Goal: Find specific page/section: Find specific page/section

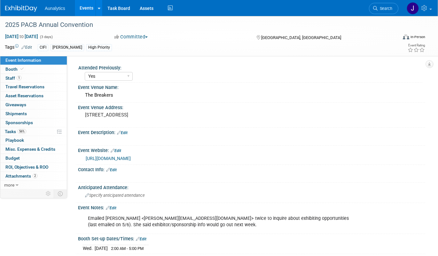
select select "Yes"
click at [91, 7] on link "Events" at bounding box center [86, 8] width 23 height 16
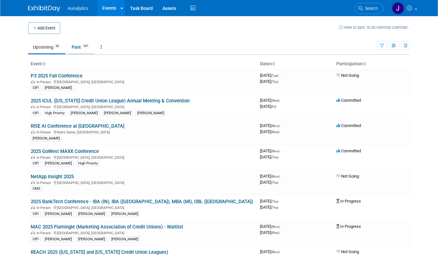
click at [84, 50] on link "Past 197" at bounding box center [81, 47] width 28 height 12
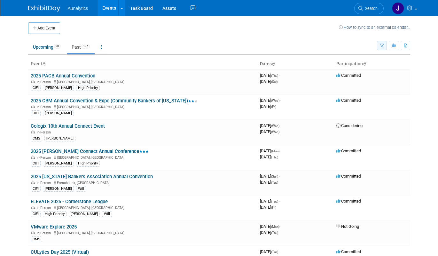
click at [382, 46] on icon "button" at bounding box center [382, 46] width 4 height 4
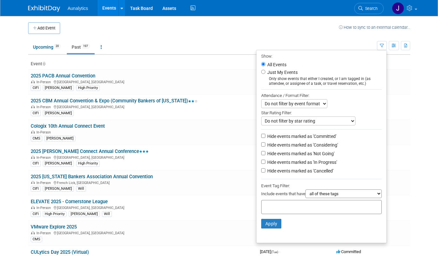
click at [307, 155] on label "Hide events marked as 'Not Going'" at bounding box center [300, 153] width 68 height 6
click at [265, 155] on input "Hide events marked as 'Not Going'" at bounding box center [263, 153] width 4 height 4
checkbox input "true"
click at [271, 226] on button "Apply" at bounding box center [271, 224] width 20 height 10
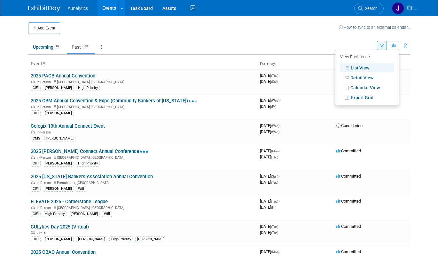
click at [311, 33] on td at bounding box center [199, 28] width 279 height 12
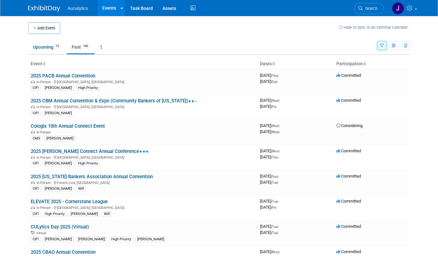
click at [385, 45] on button "button" at bounding box center [382, 45] width 10 height 9
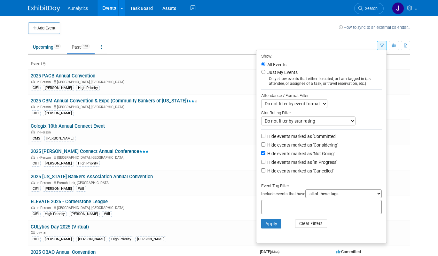
click at [290, 174] on label "Hide events marked as 'Cancelled'" at bounding box center [299, 171] width 67 height 6
click at [265, 172] on input "Hide events marked as 'Cancelled'" at bounding box center [263, 170] width 4 height 4
checkbox input "true"
click at [289, 161] on label "Hide events marked as 'In Progress'" at bounding box center [301, 162] width 71 height 6
click at [265, 161] on input "Hide events marked as 'In Progress'" at bounding box center [263, 162] width 4 height 4
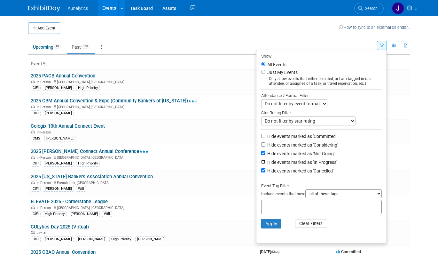
checkbox input "true"
click at [287, 143] on label "Hide events marked as 'Considering'" at bounding box center [302, 145] width 72 height 6
click at [265, 143] on input "Hide events marked as 'Considering'" at bounding box center [263, 144] width 4 height 4
checkbox input "true"
click at [273, 225] on button "Apply" at bounding box center [271, 224] width 20 height 10
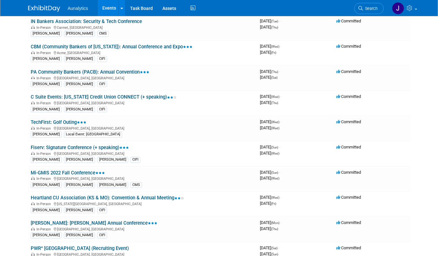
scroll to position [2389, 0]
